Goal: Task Accomplishment & Management: Complete application form

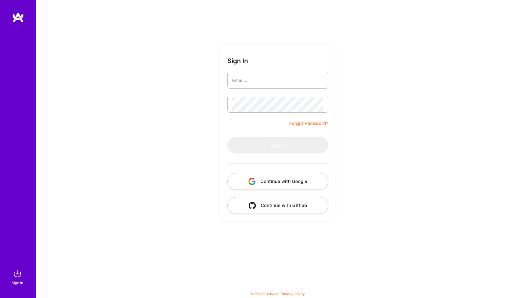
click at [282, 181] on button "Continue with Google" at bounding box center [277, 181] width 101 height 17
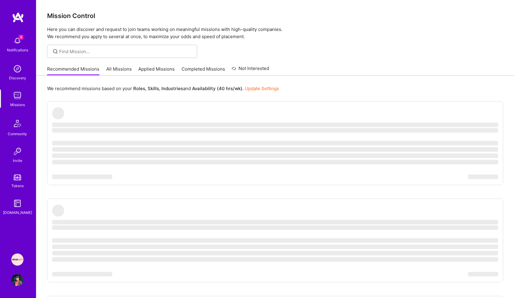
click at [214, 69] on link "Completed Missions" at bounding box center [204, 71] width 44 height 10
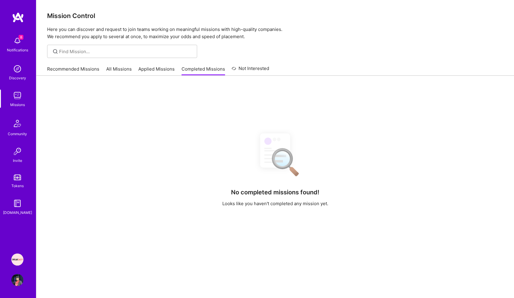
click at [155, 68] on link "Applied Missions" at bounding box center [156, 71] width 36 height 10
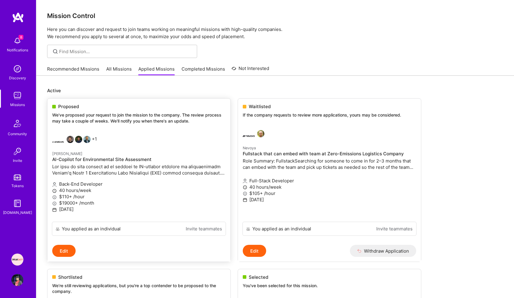
click at [146, 118] on p "We've proposed your request to join the mission to the company. The review proc…" at bounding box center [139, 118] width 174 height 12
click at [132, 169] on p at bounding box center [139, 169] width 174 height 13
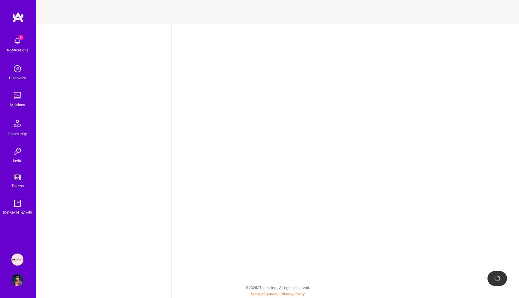
select select "US"
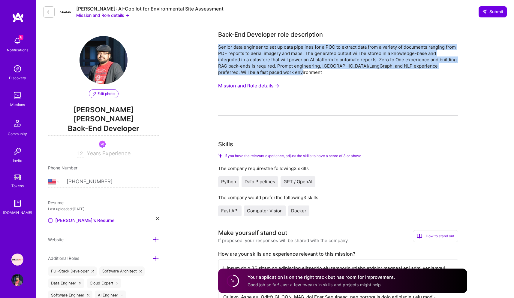
drag, startPoint x: 296, startPoint y: 71, endPoint x: 216, endPoint y: 46, distance: 84.5
copy div "Senior data engineer to set up data pipelines for a POC to extract data from a …"
click at [95, 17] on button "Mission and Role details →" at bounding box center [102, 15] width 53 height 6
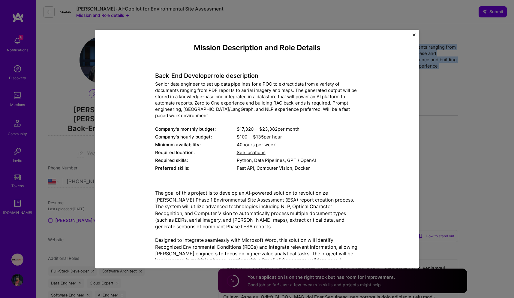
click at [414, 35] on img "Close" at bounding box center [414, 34] width 3 height 3
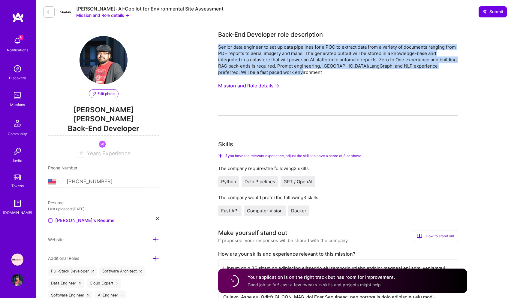
copy div "Senior data engineer to set up data pipelines for a POC to extract data from a …"
